Goal: Task Accomplishment & Management: Use online tool/utility

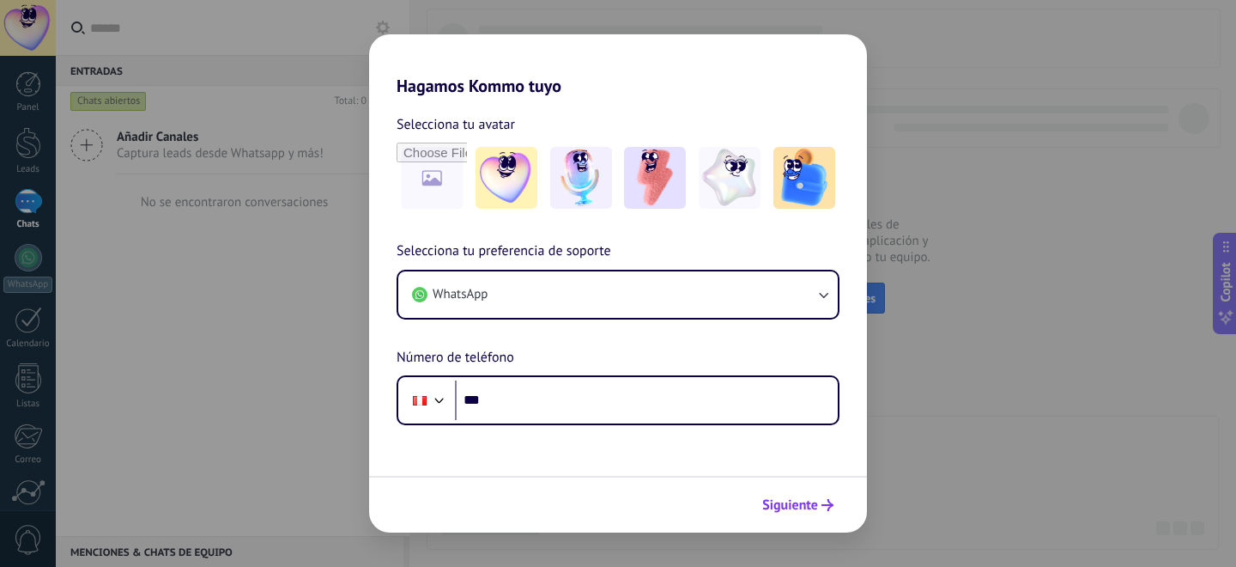
click at [802, 494] on button "Siguiente" at bounding box center [798, 504] width 87 height 29
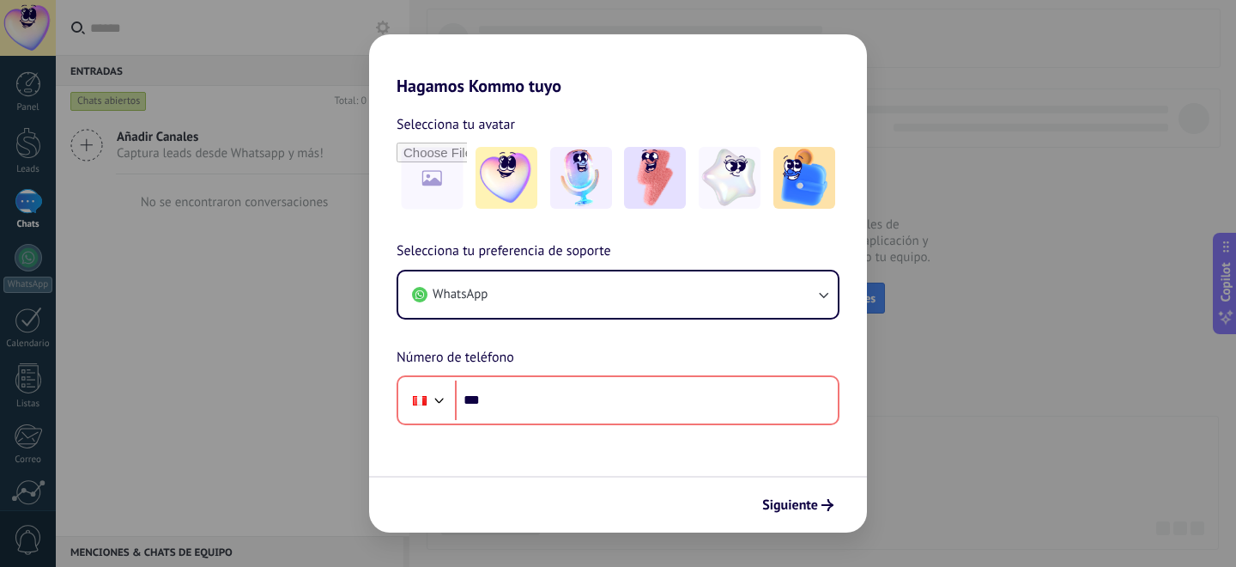
click at [929, 389] on div "Hagamos Kommo tuyo Selecciona tu avatar Selecciona tu preferencia de soporte Wh…" at bounding box center [618, 283] width 1236 height 567
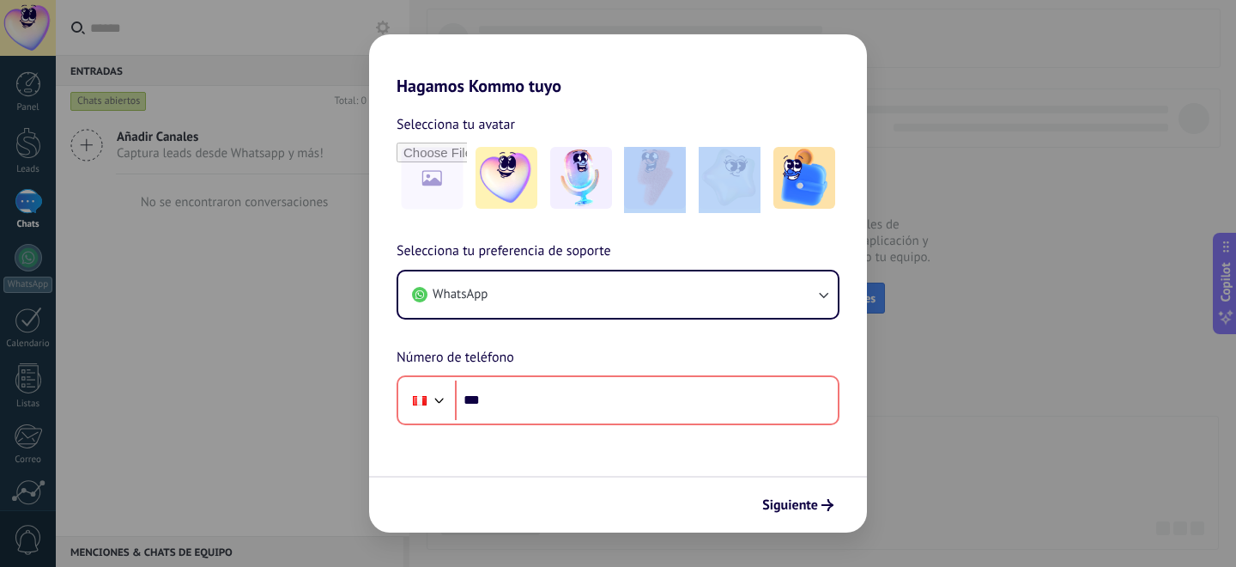
click at [293, 133] on div "Hagamos Kommo tuyo Selecciona tu avatar Selecciona tu preferencia de soporte Wh…" at bounding box center [618, 283] width 1236 height 567
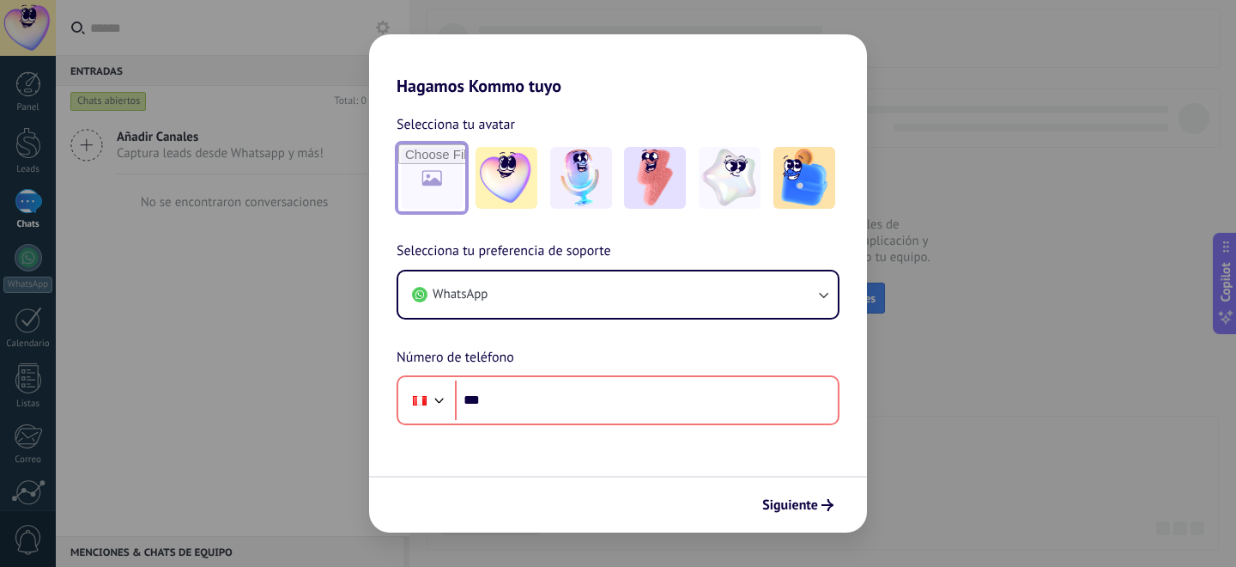
click at [458, 165] on input "file" at bounding box center [431, 177] width 67 height 67
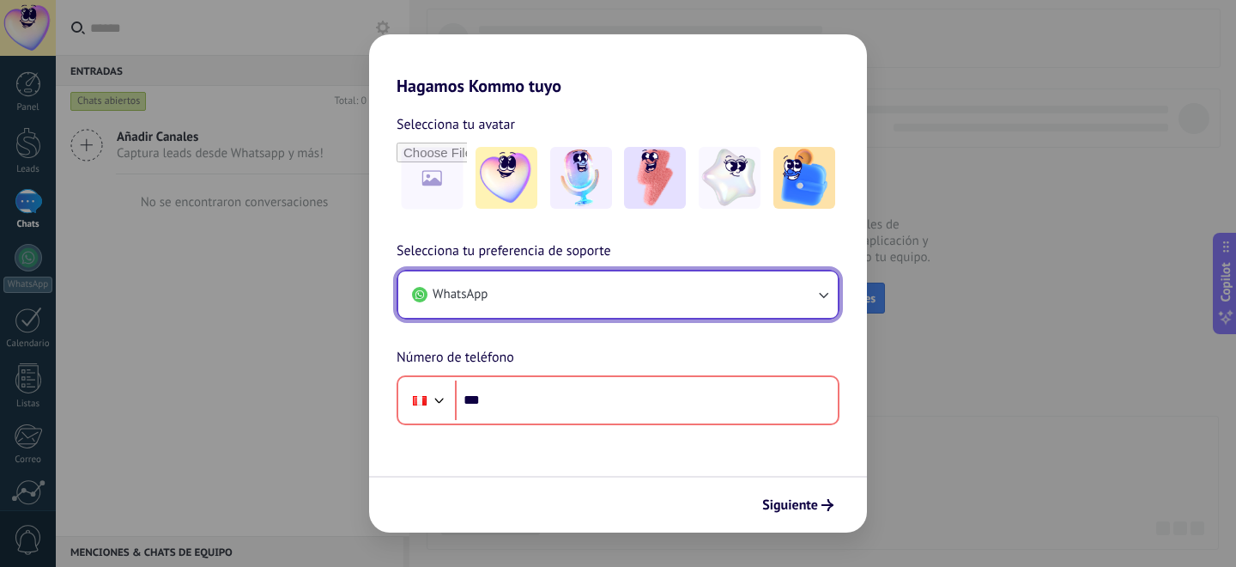
click at [829, 294] on icon "button" at bounding box center [823, 294] width 17 height 17
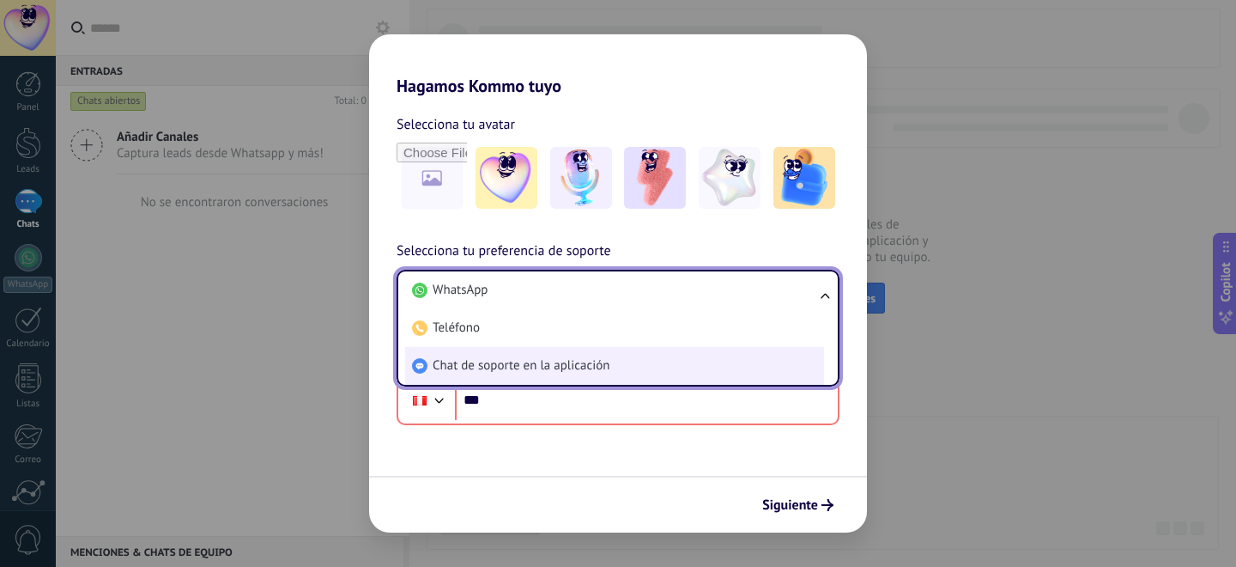
click at [679, 354] on li "Chat de soporte en la aplicación" at bounding box center [614, 366] width 419 height 38
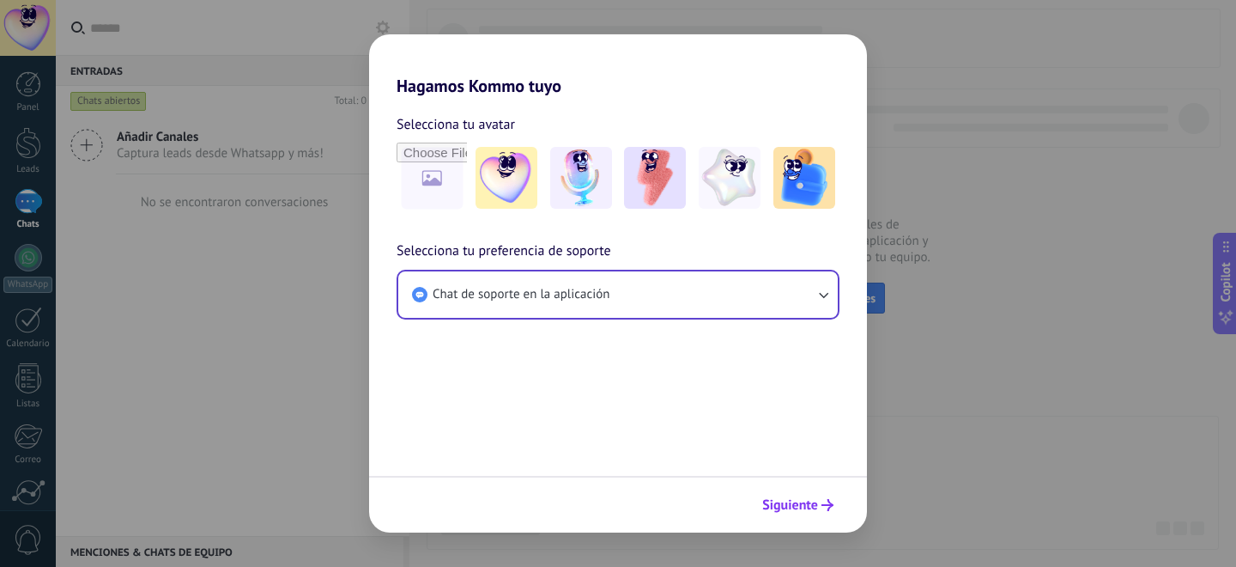
click at [799, 506] on span "Siguiente" at bounding box center [790, 505] width 56 height 12
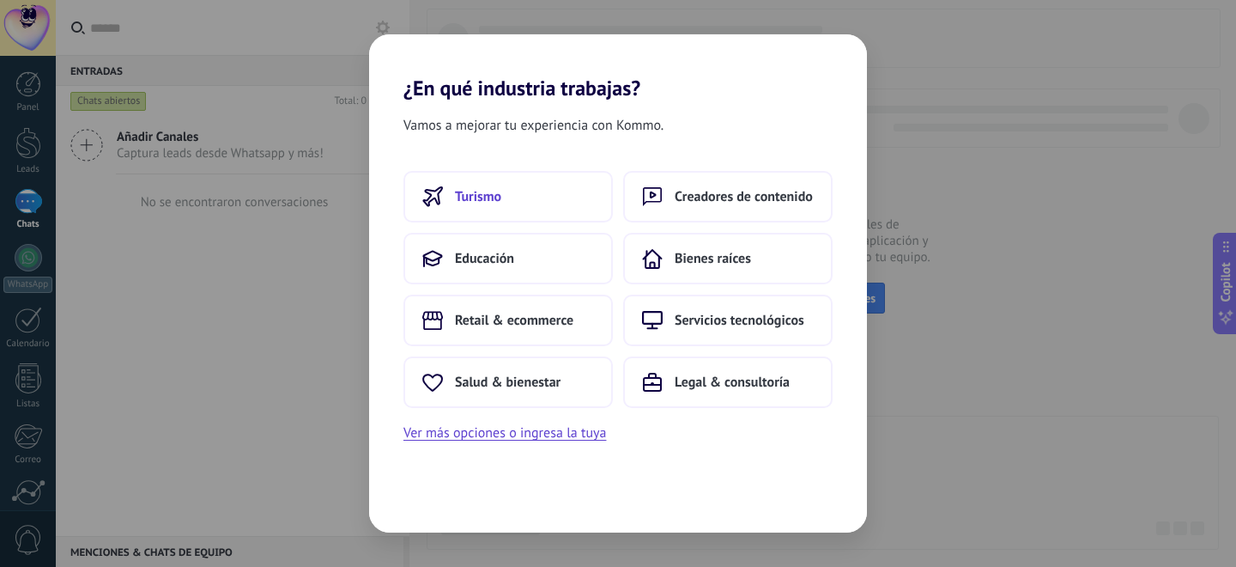
click at [490, 199] on span "Turismo" at bounding box center [478, 196] width 46 height 17
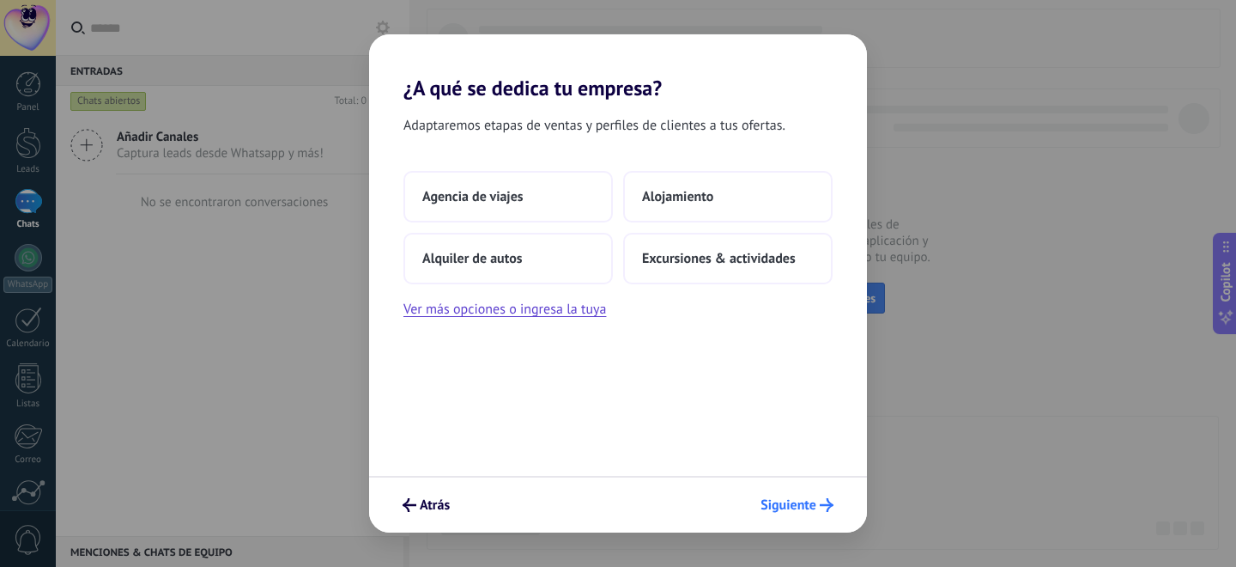
click at [801, 511] on span "Siguiente" at bounding box center [789, 505] width 56 height 12
click at [674, 201] on span "Alojamiento" at bounding box center [677, 196] width 71 height 17
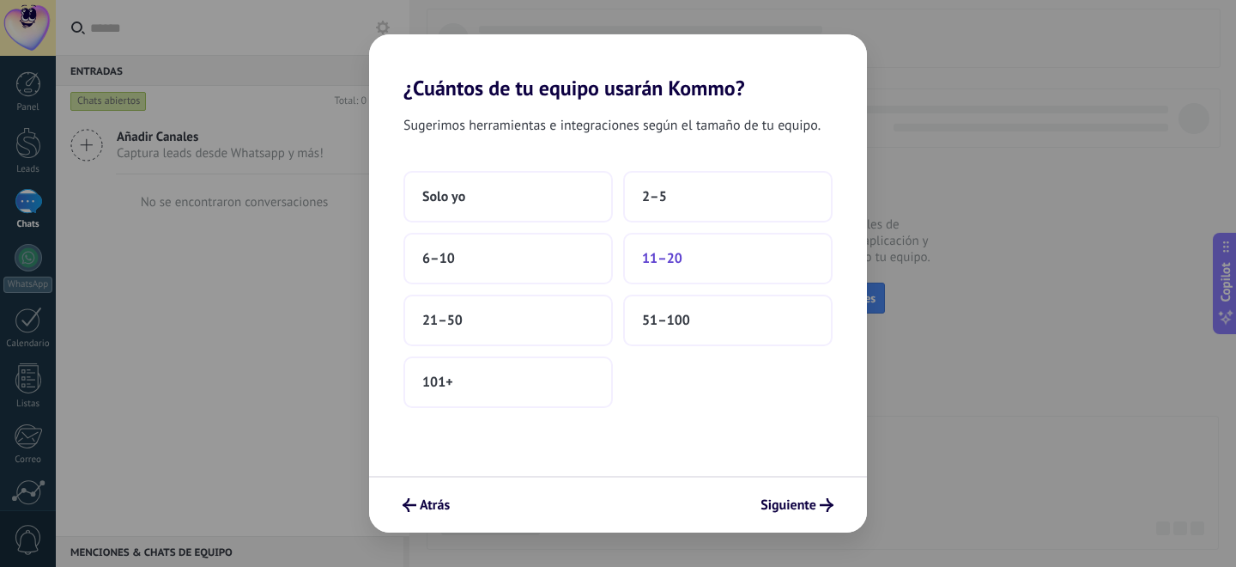
click at [670, 261] on span "11–20" at bounding box center [662, 258] width 40 height 17
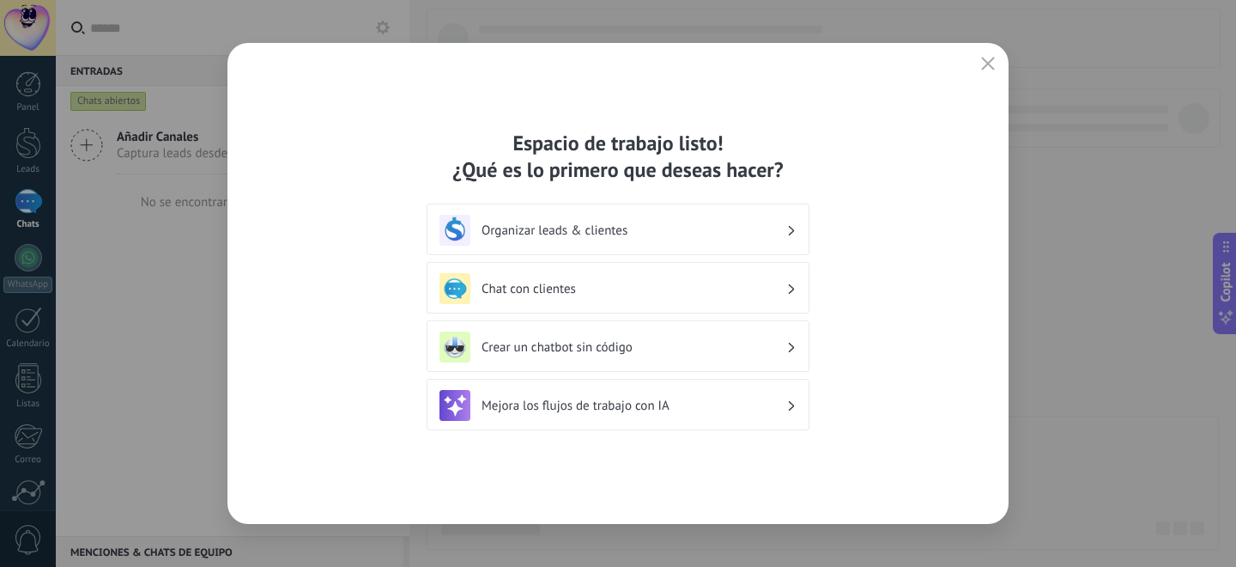
click at [664, 300] on div "Chat con clientes" at bounding box center [617, 288] width 357 height 31
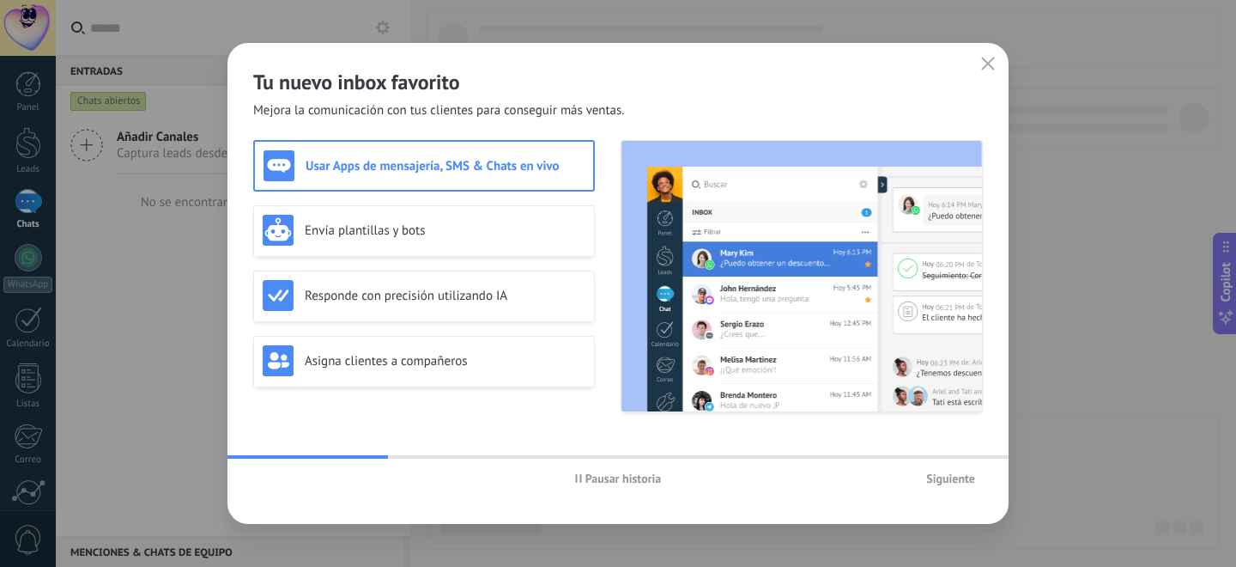
click at [943, 476] on span "Siguiente" at bounding box center [950, 478] width 49 height 12
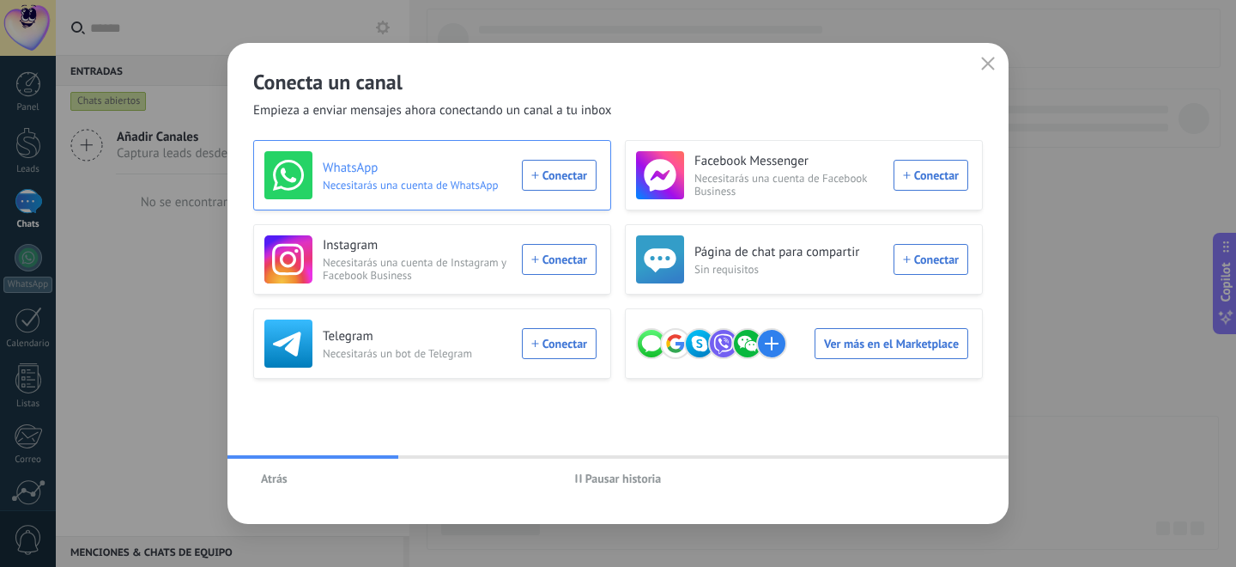
click at [561, 188] on div "WhatsApp Necesitarás una cuenta de WhatsApp Conectar" at bounding box center [430, 175] width 332 height 48
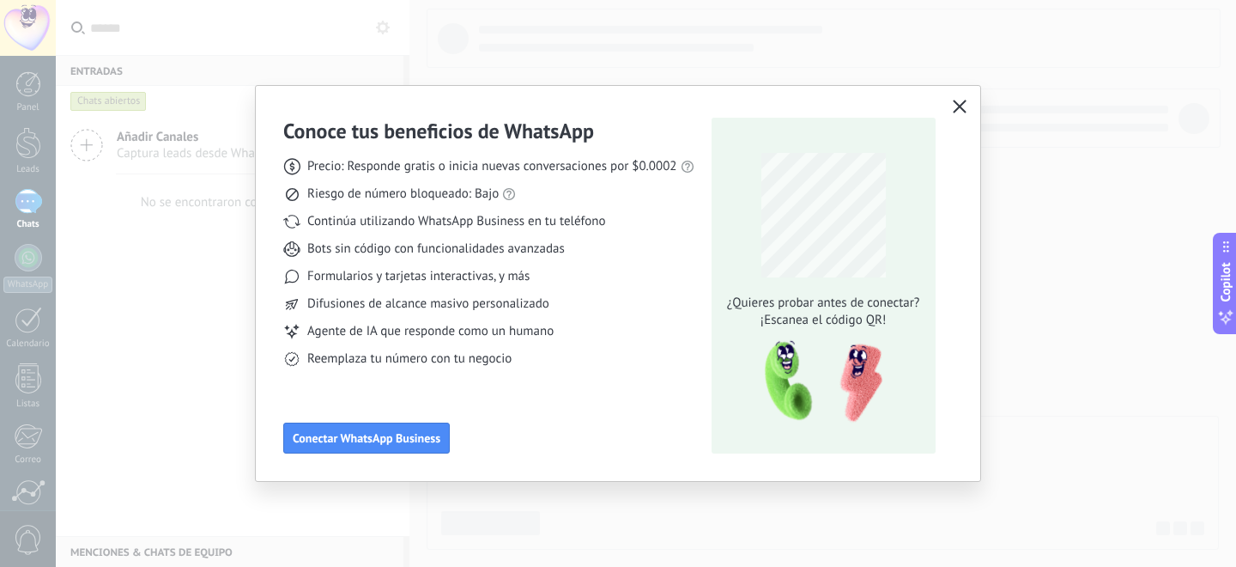
click at [955, 100] on icon "button" at bounding box center [960, 107] width 14 height 14
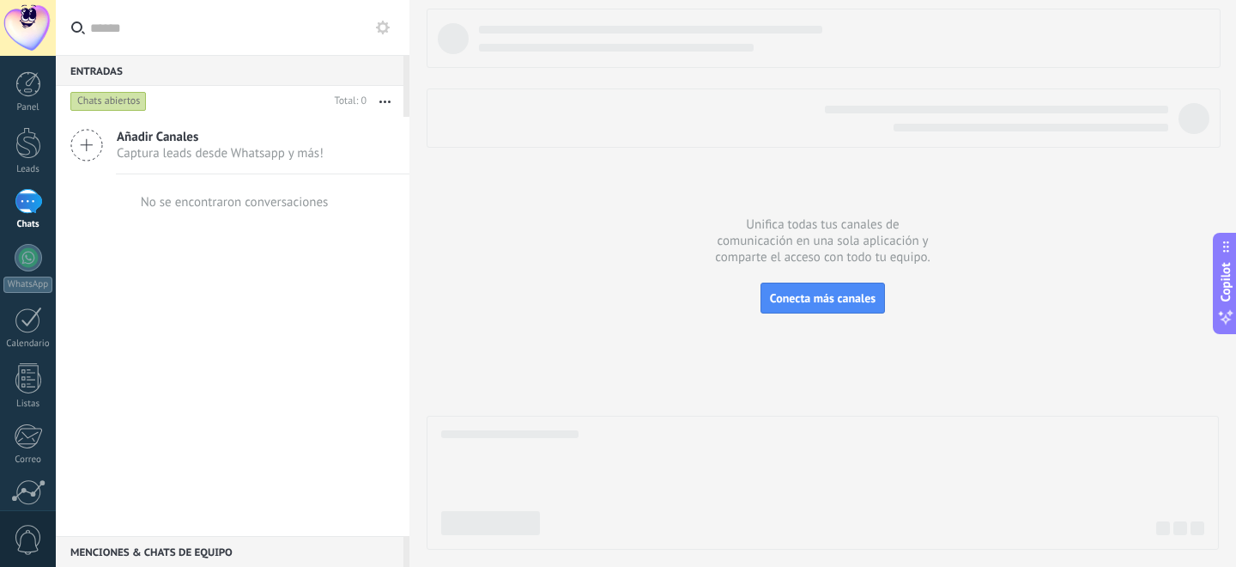
scroll to position [148, 0]
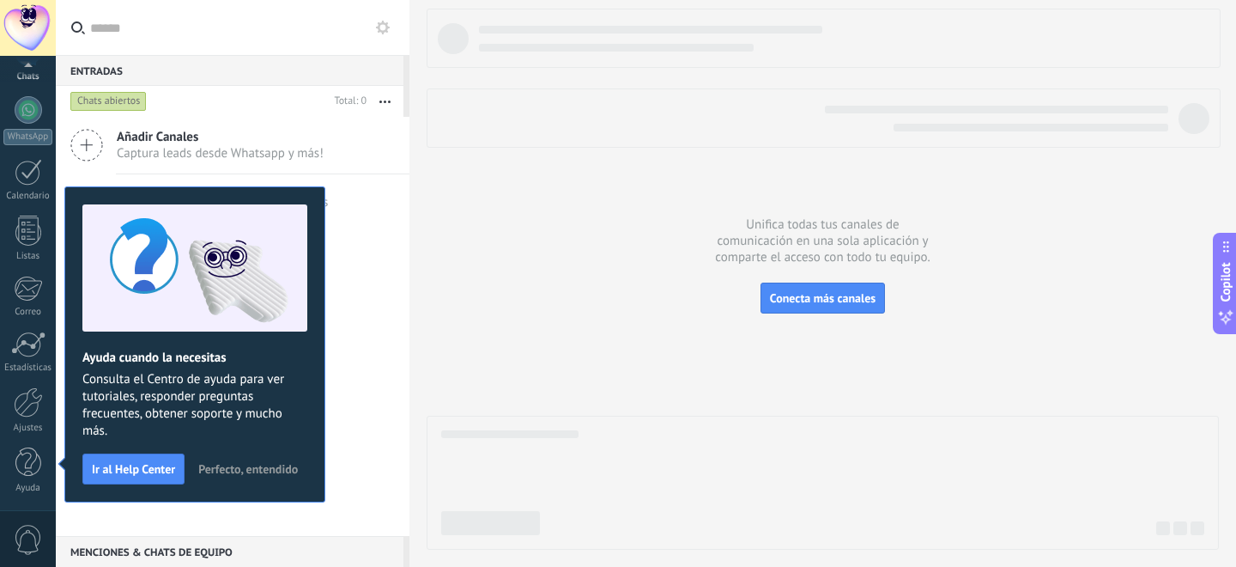
click at [221, 459] on button "Perfecto, entendido" at bounding box center [248, 469] width 115 height 26
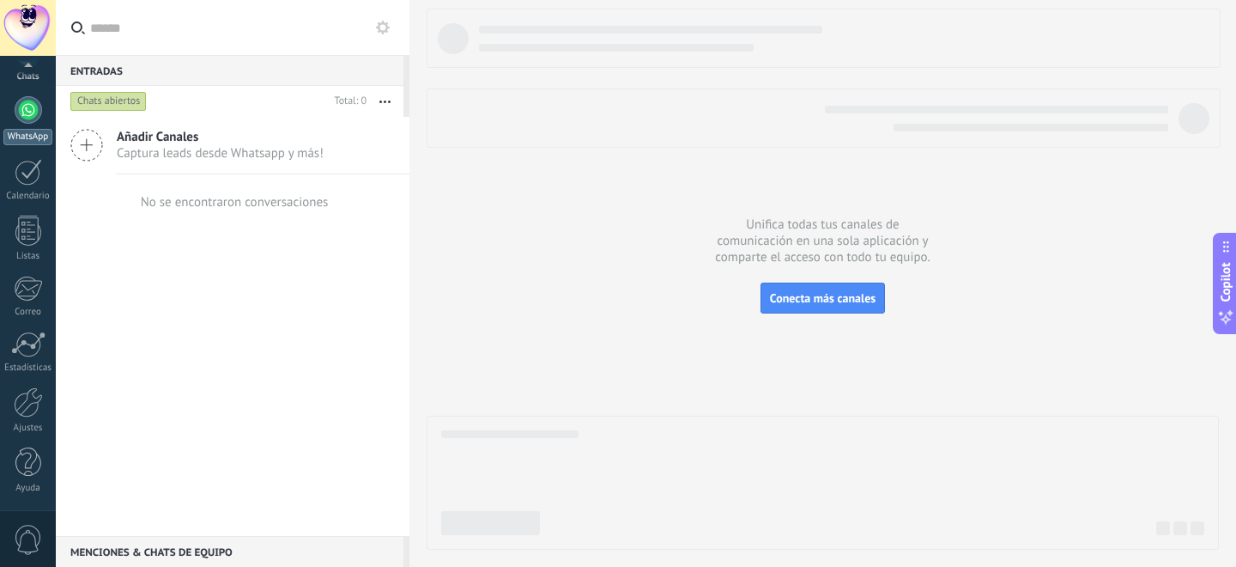
click at [27, 128] on link "WhatsApp" at bounding box center [28, 120] width 56 height 49
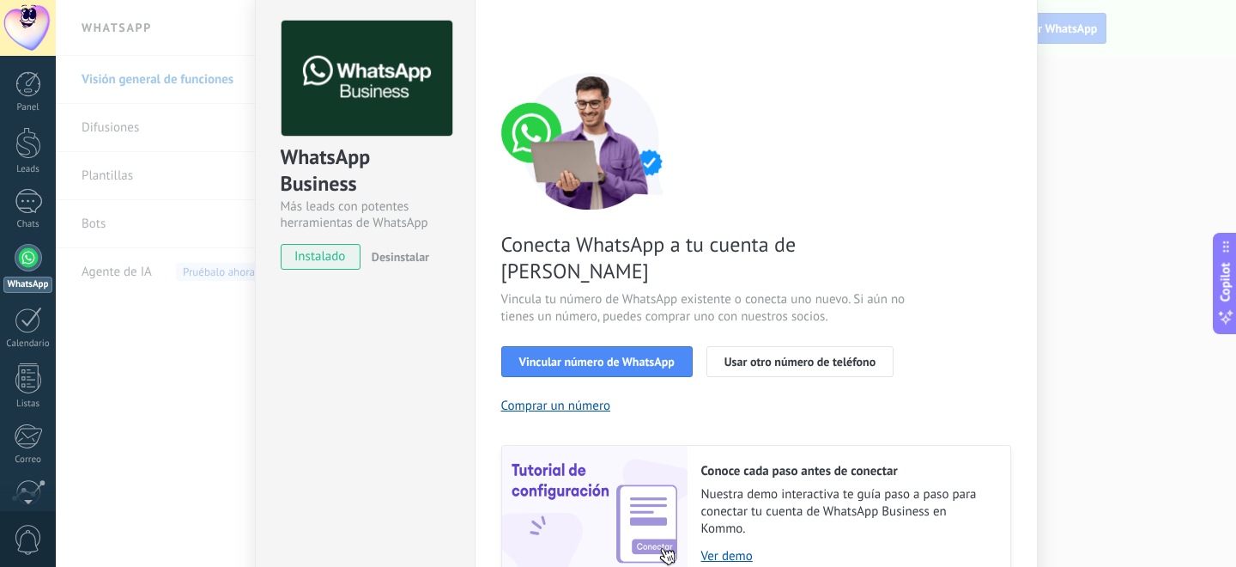
scroll to position [82, 0]
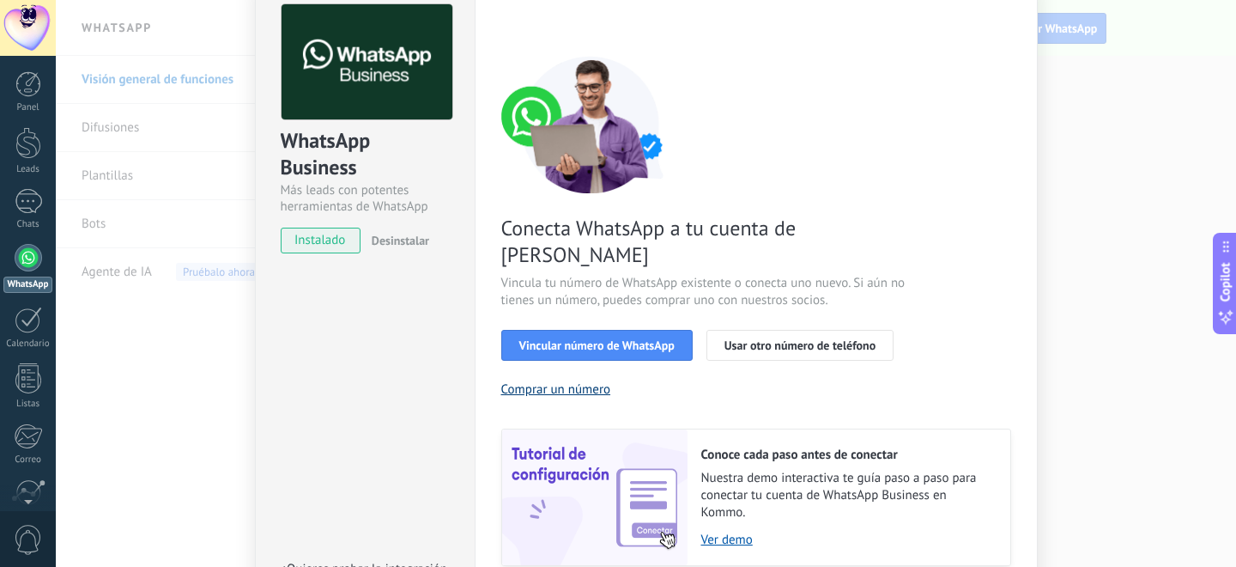
click at [577, 381] on button "Comprar un número" at bounding box center [556, 389] width 110 height 16
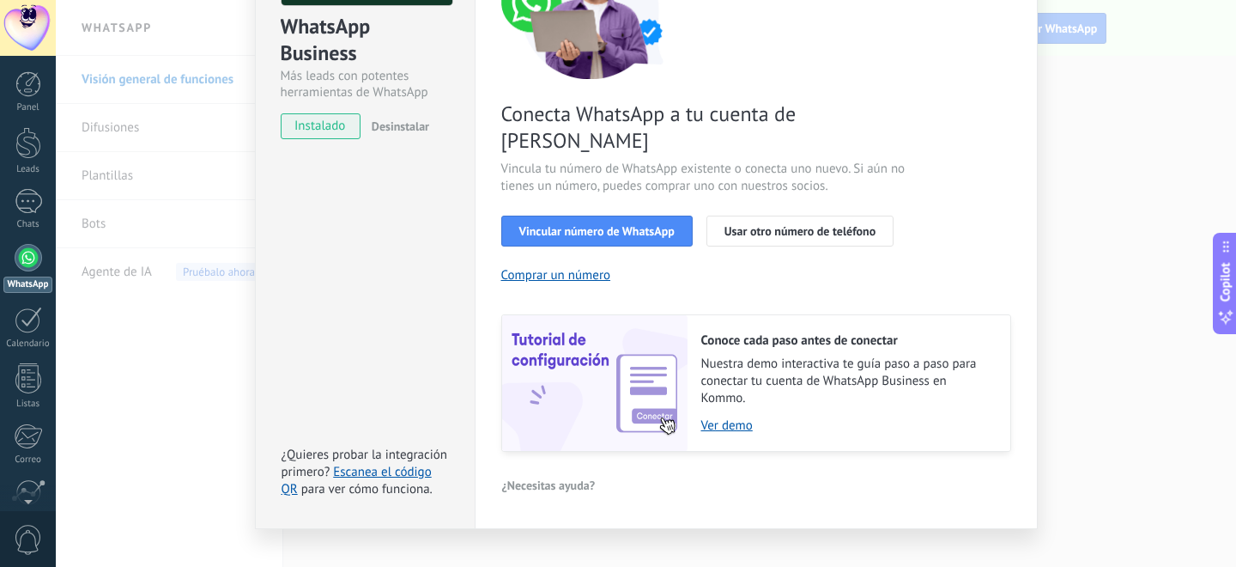
scroll to position [0, 0]
